Goal: Navigation & Orientation: Find specific page/section

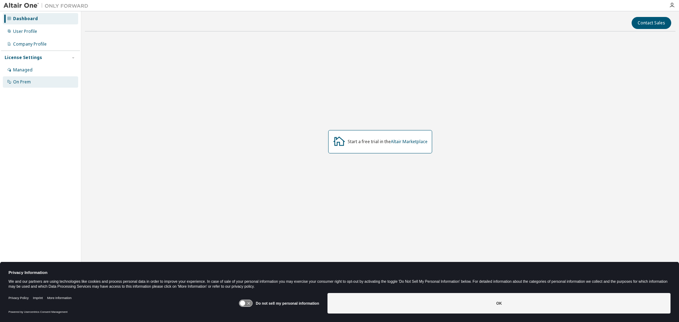
click at [34, 84] on div "On Prem" at bounding box center [40, 81] width 75 height 11
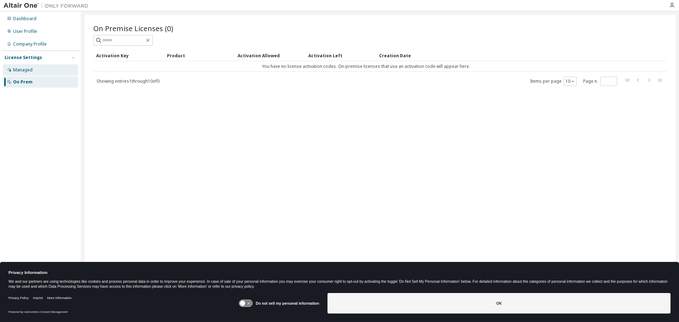
click at [35, 69] on div "Managed" at bounding box center [40, 69] width 75 height 11
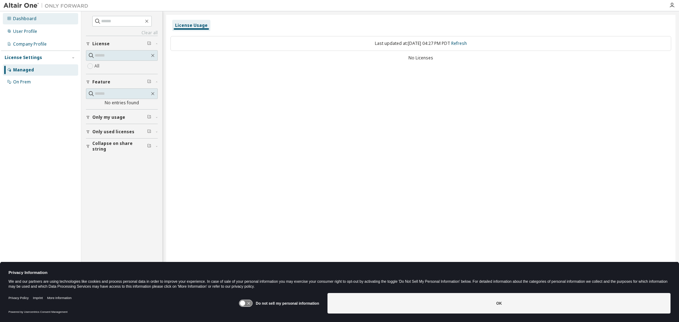
click at [38, 20] on div "Dashboard" at bounding box center [40, 18] width 75 height 11
